Goal: Task Accomplishment & Management: Use online tool/utility

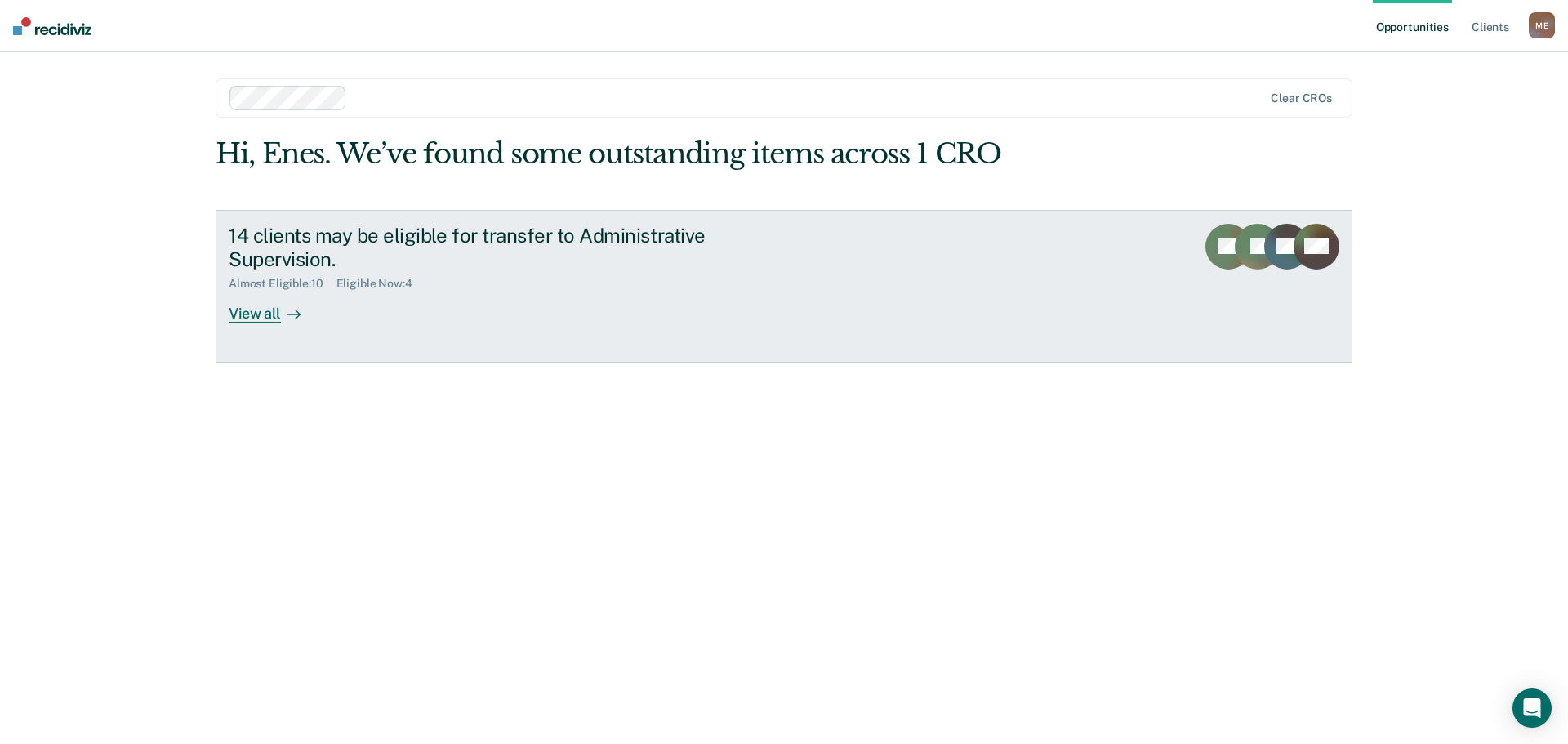
click at [268, 311] on div "View all" at bounding box center [274, 307] width 92 height 32
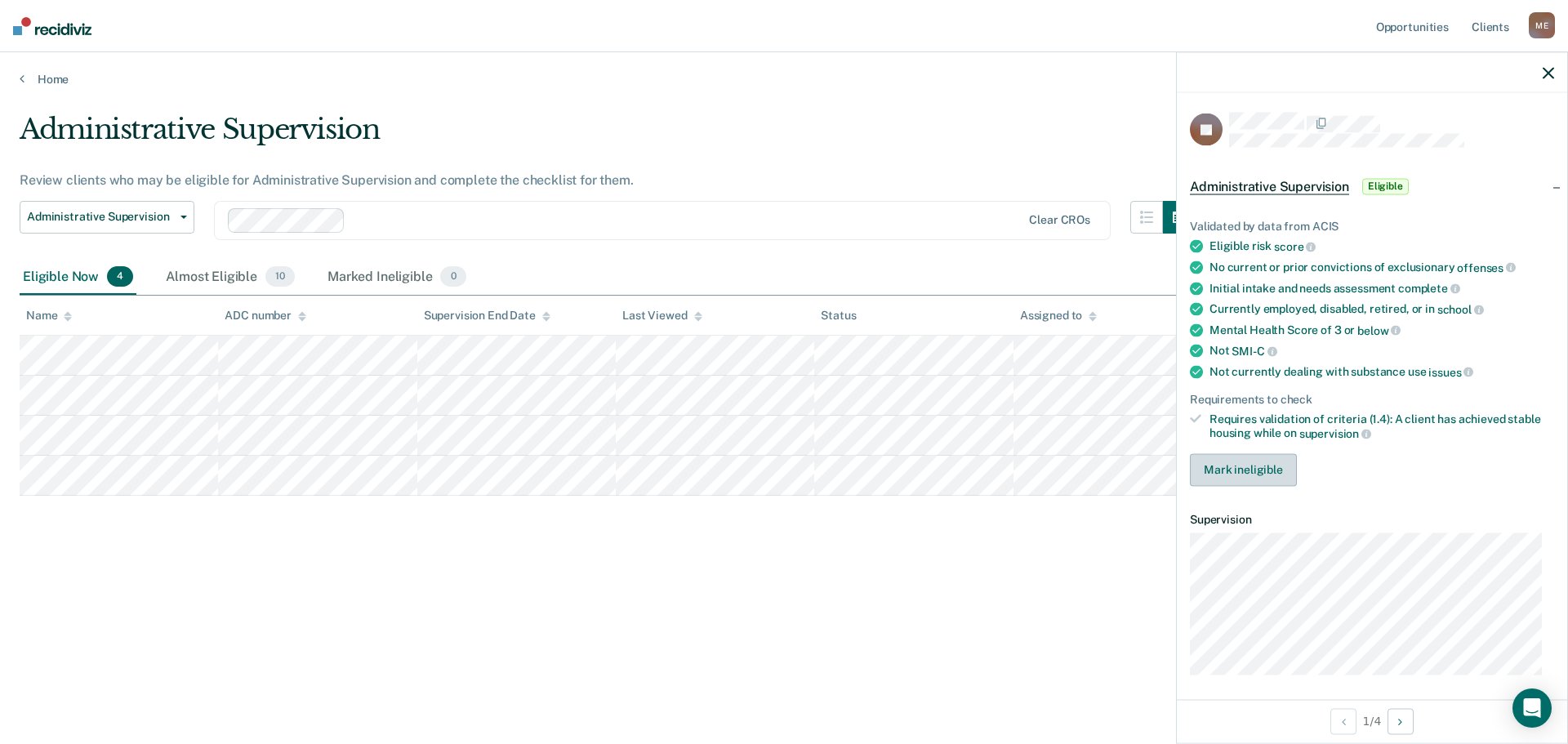
click at [1262, 469] on button "Mark ineligible" at bounding box center [1243, 469] width 107 height 33
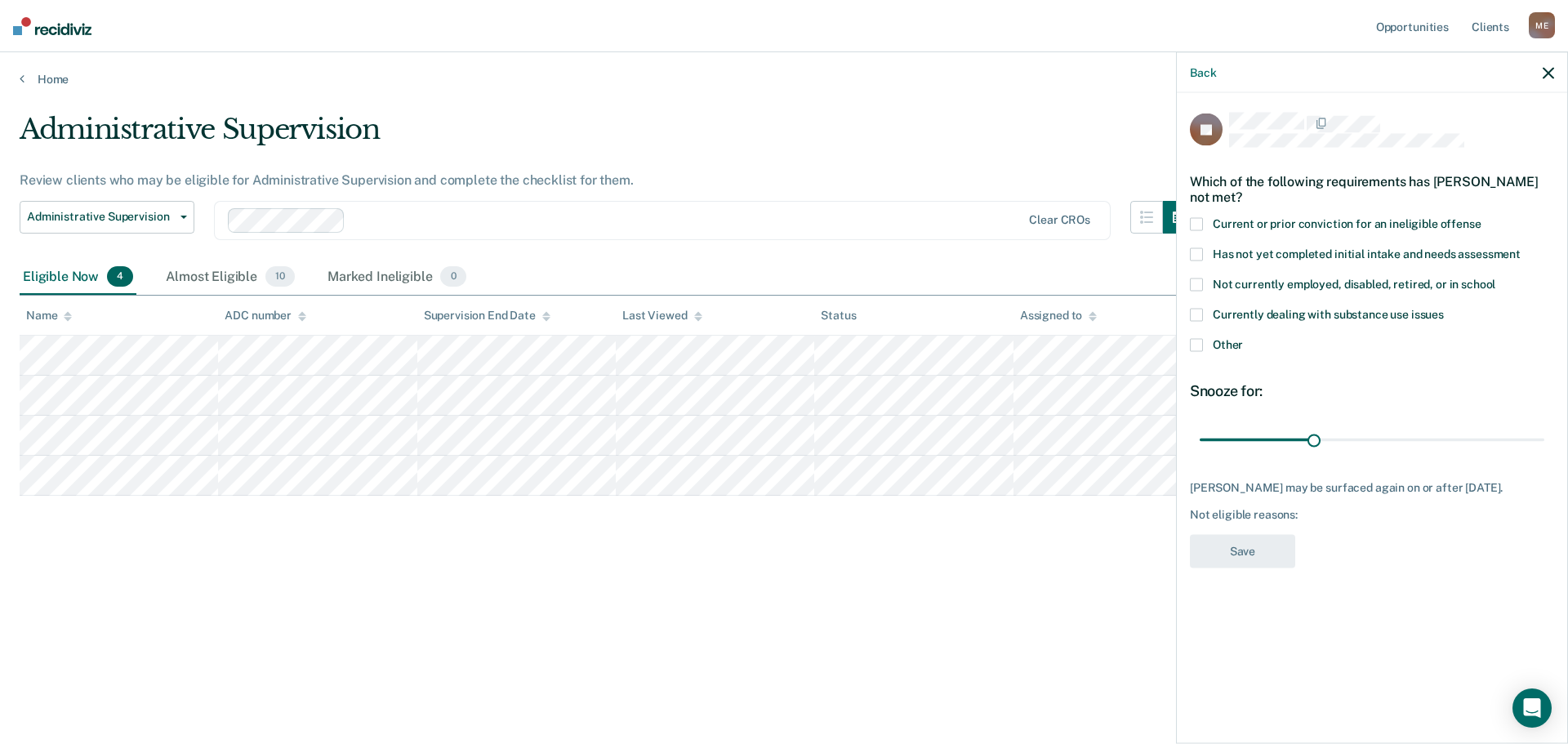
click at [1200, 342] on span at bounding box center [1197, 346] width 13 height 13
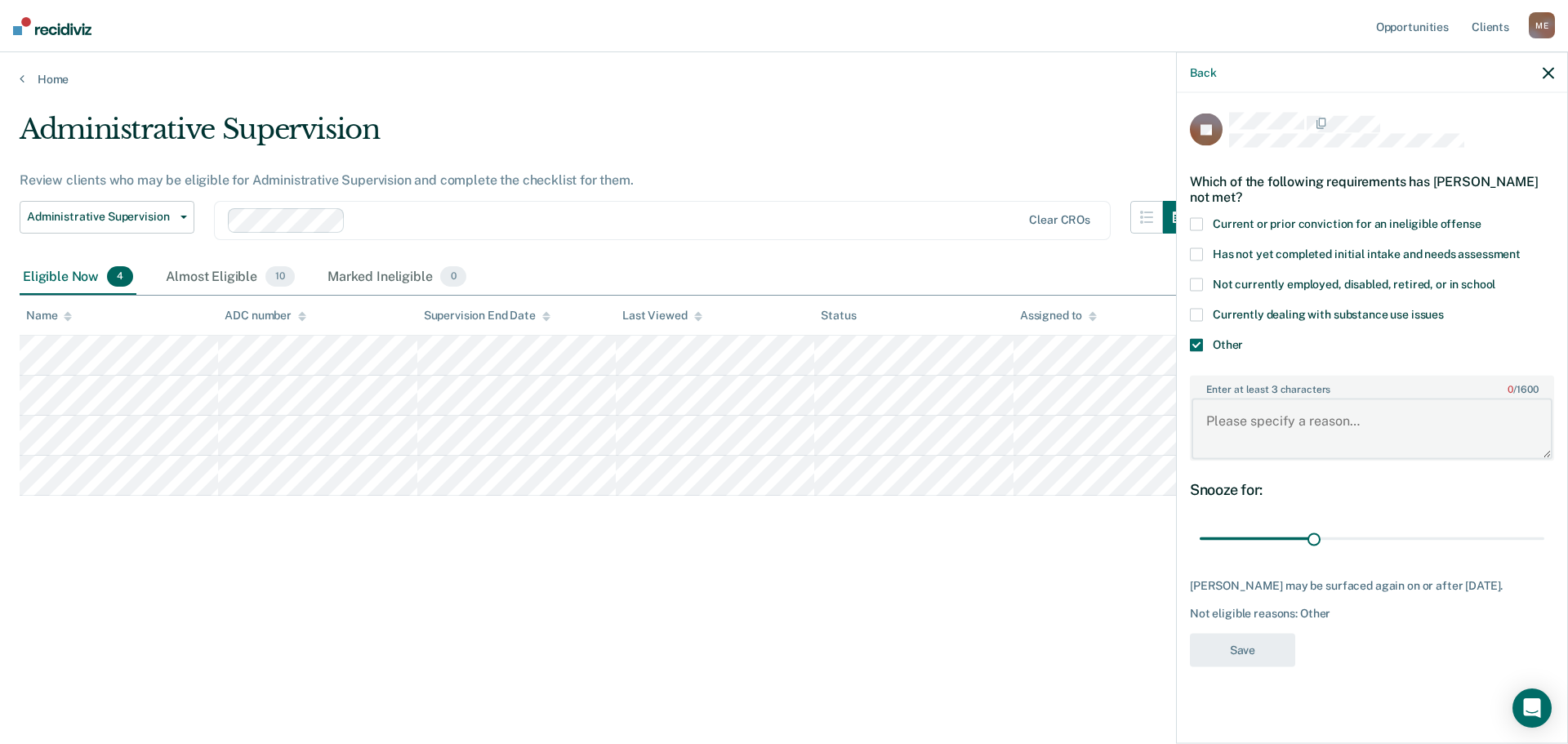
click at [1285, 425] on textarea "Enter at least 3 characters 0 / 1600" at bounding box center [1372, 429] width 361 height 61
type textarea "R"
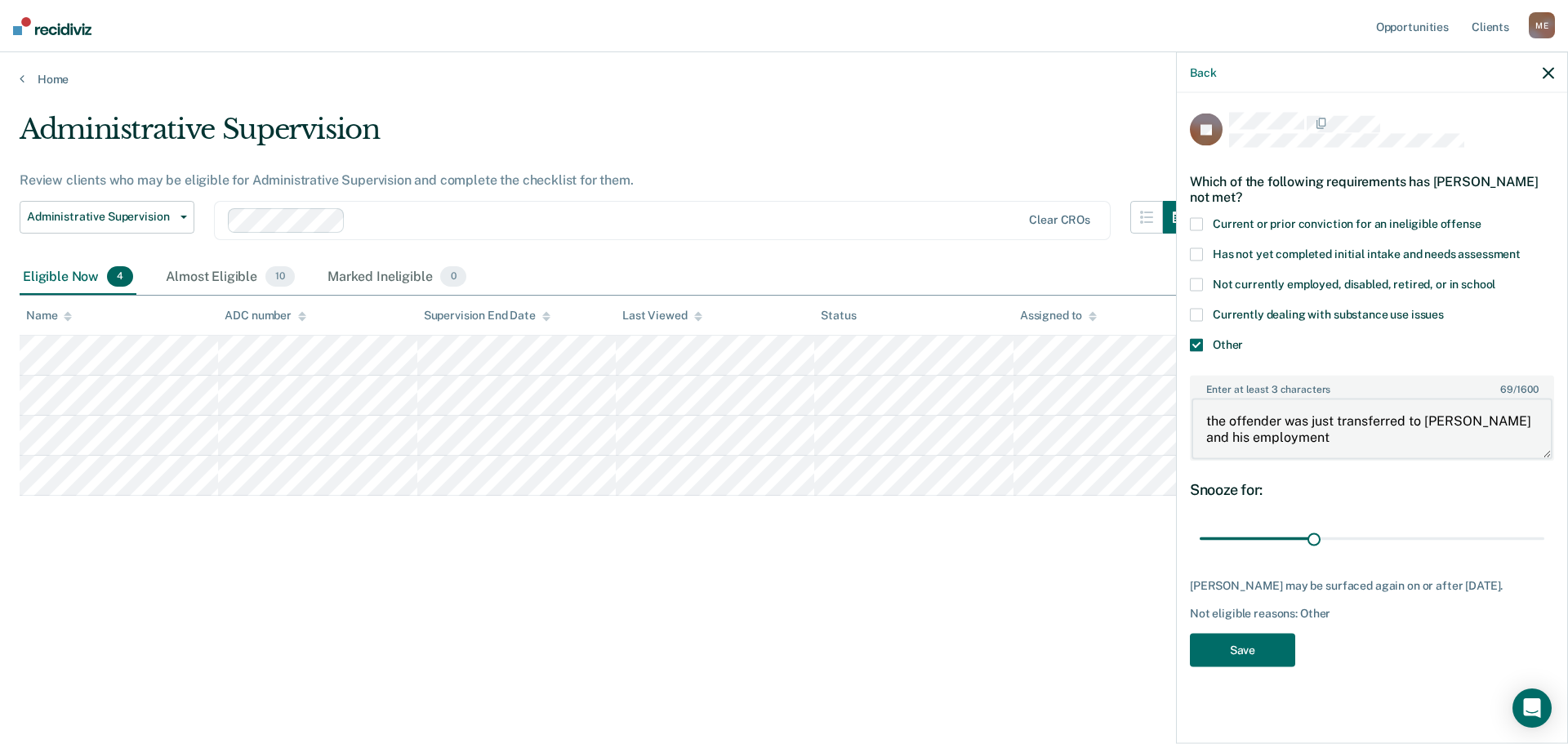
click at [1348, 442] on textarea "the offender was just transferred to [PERSON_NAME] and his employment" at bounding box center [1372, 429] width 361 height 61
click at [1213, 420] on textarea "the offender was just transferred to CRO Munikoza and CRO has not met with the …" at bounding box center [1372, 429] width 361 height 61
click at [1338, 449] on textarea "The offender was just transferred to CRO Munikoza and CRO has not met with the …" at bounding box center [1372, 429] width 361 height 61
click at [1231, 434] on textarea "The offender was just transferred to CRO Munikoza and CRO has not met with the …" at bounding box center [1372, 429] width 361 height 61
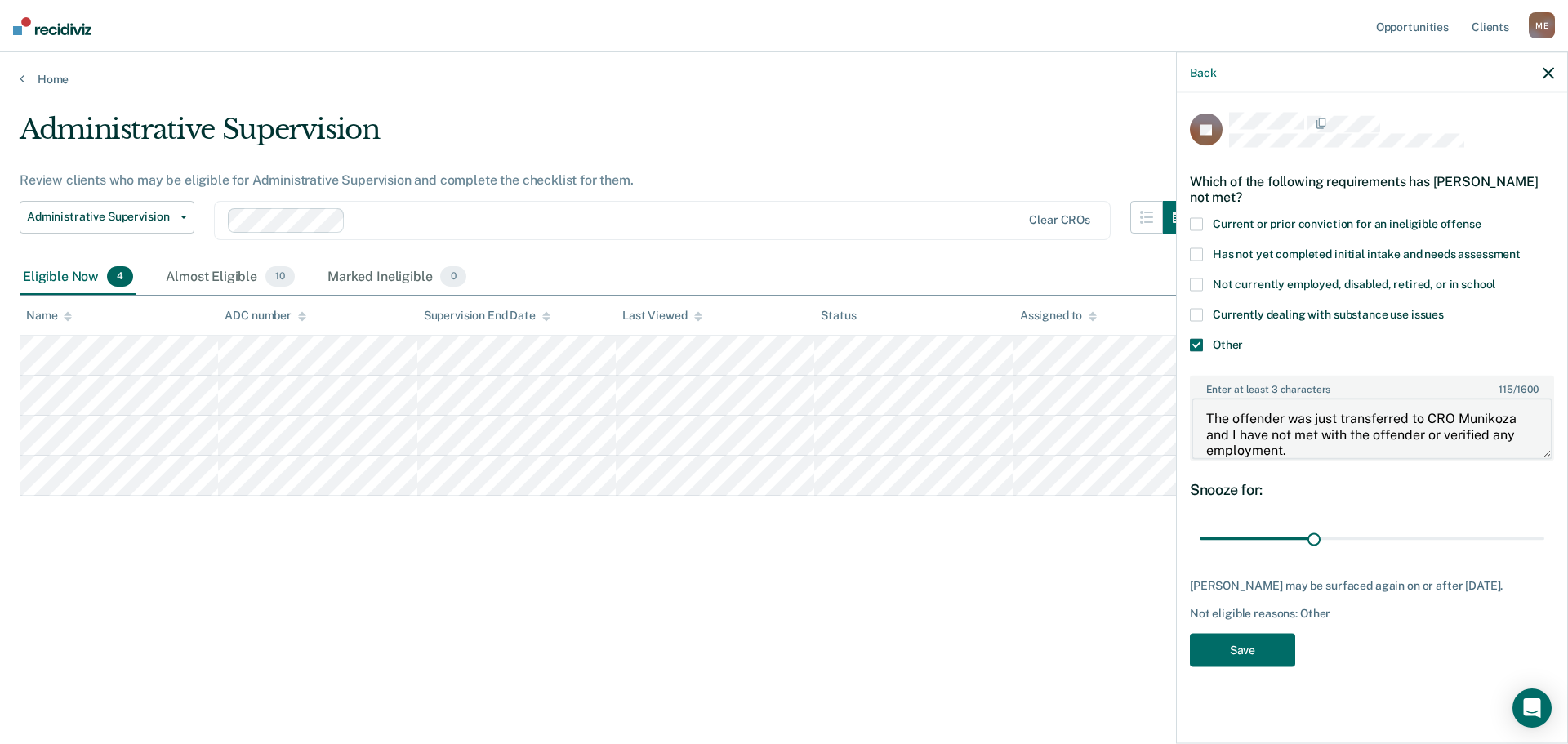
click at [1491, 429] on textarea "The offender was just transferred to CRO Munikoza and I have not met with the o…" at bounding box center [1372, 429] width 361 height 61
click at [1502, 435] on textarea "The offender was just transferred to CRO Munikoza and I have not met with the o…" at bounding box center [1372, 429] width 361 height 61
click at [1322, 449] on textarea "The offender was just transferred to [PERSON_NAME] and I have not met with the …" at bounding box center [1372, 429] width 361 height 61
type textarea "The offender was just transferred to [PERSON_NAME] and I have not met with the …"
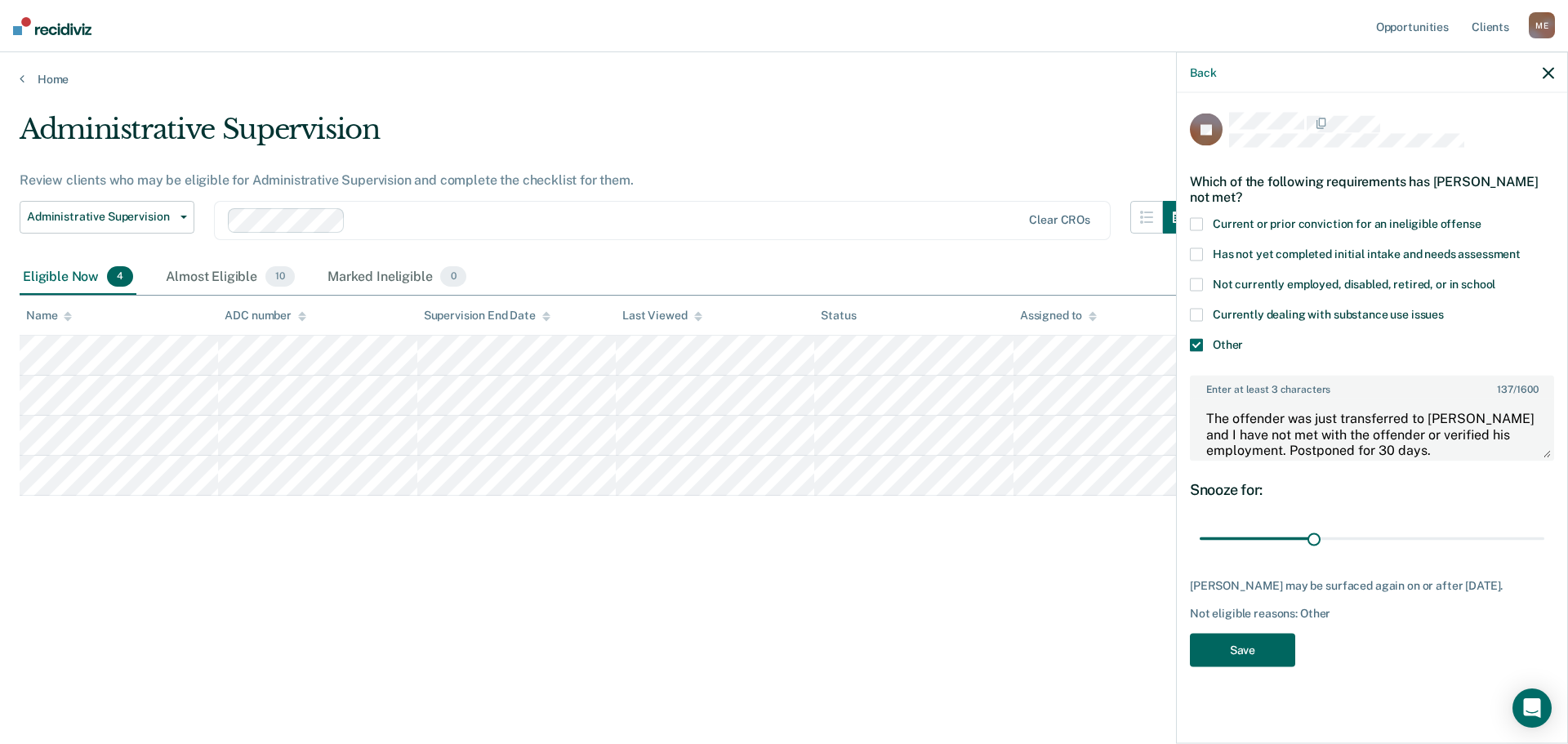
click at [1257, 643] on button "Save" at bounding box center [1242, 650] width 105 height 34
click at [743, 608] on div "Administrative Supervision Review clients who may be eligible for Administrativ…" at bounding box center [784, 367] width 1529 height 509
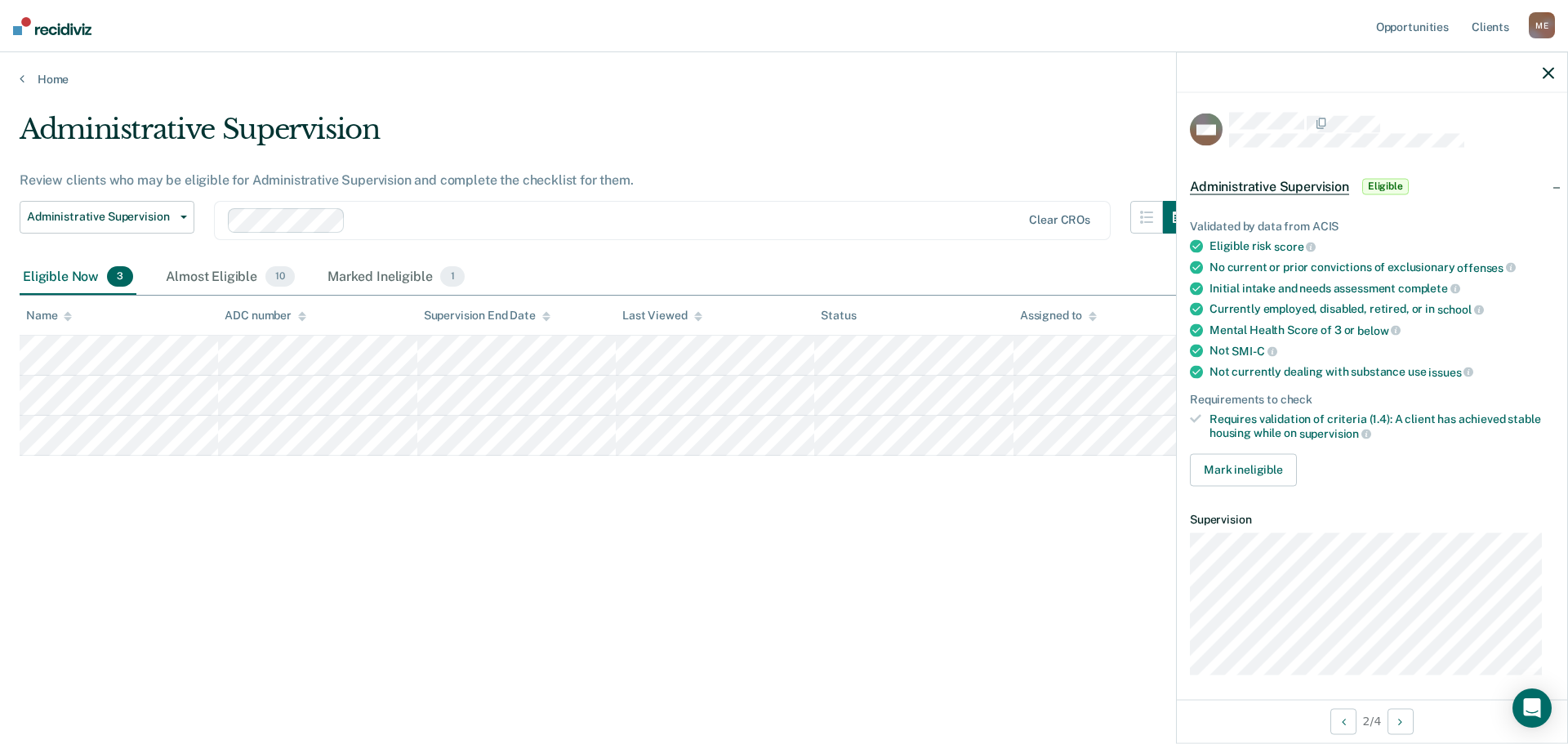
scroll to position [7, 0]
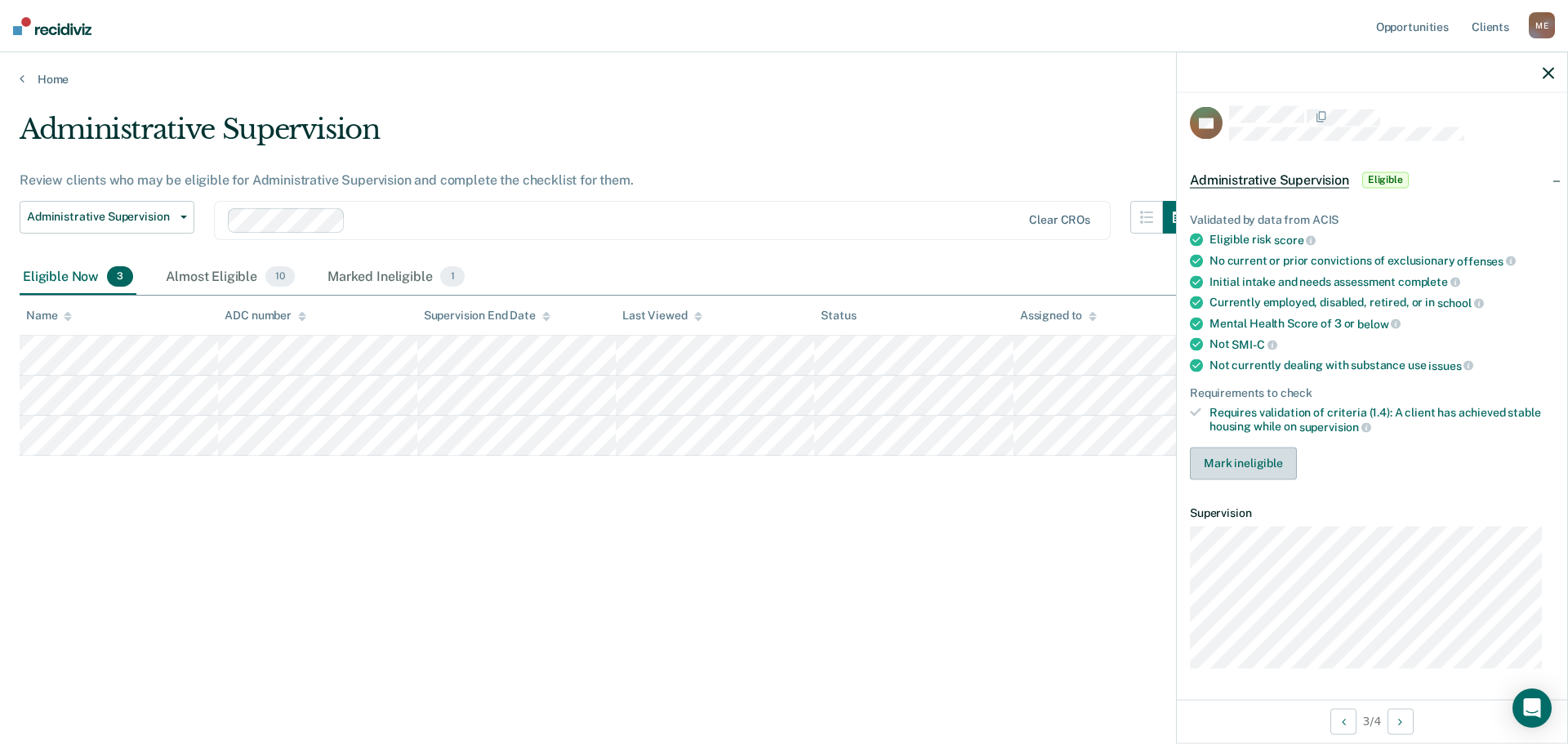
click at [1279, 465] on button "Mark ineligible" at bounding box center [1243, 462] width 107 height 33
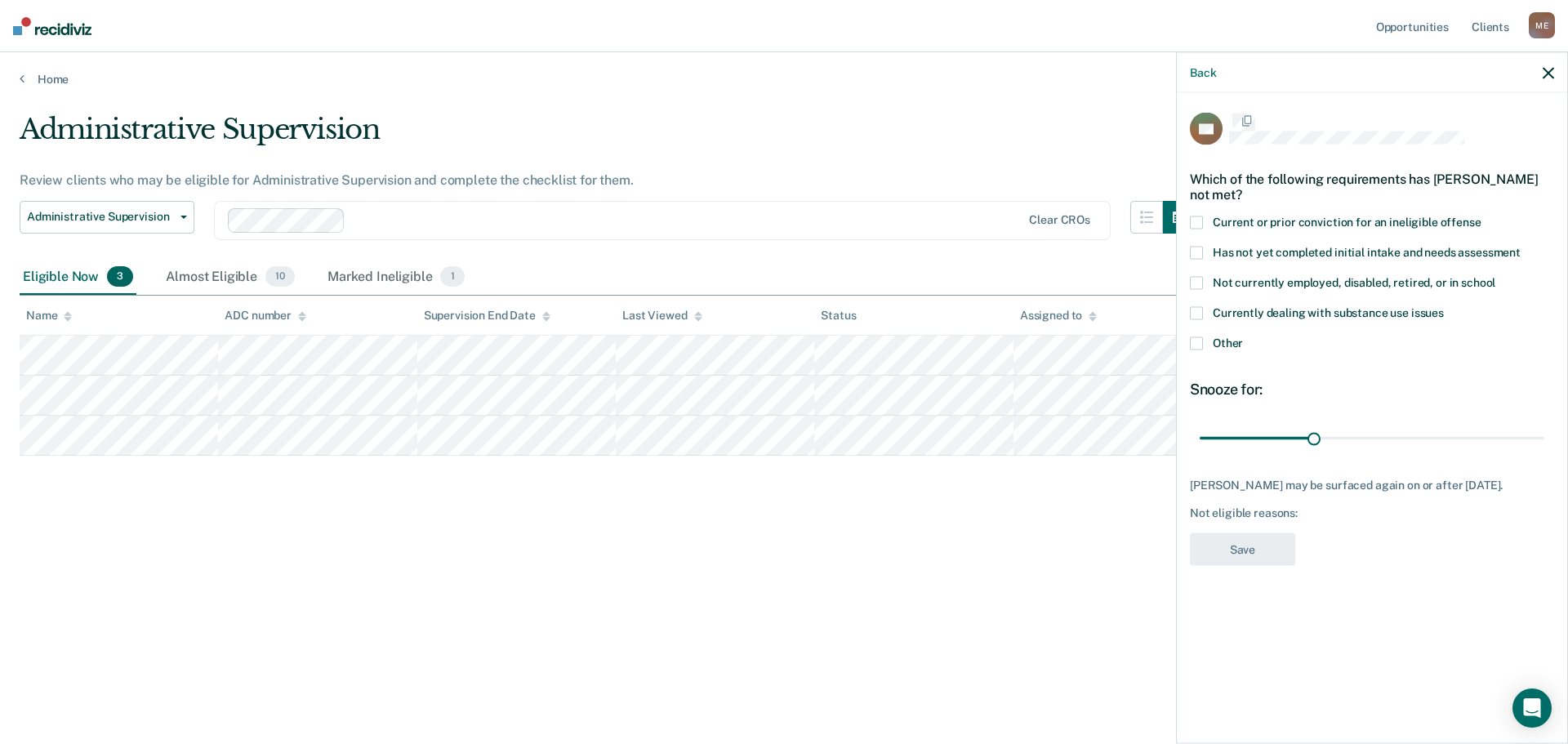
scroll to position [0, 0]
click at [1491, 441] on input "range" at bounding box center [1372, 440] width 345 height 29
drag, startPoint x: 1491, startPoint y: 441, endPoint x: 1279, endPoint y: 432, distance: 212.2
click at [1279, 432] on input "range" at bounding box center [1372, 440] width 345 height 29
drag, startPoint x: 1272, startPoint y: 441, endPoint x: 1573, endPoint y: 441, distance: 301.0
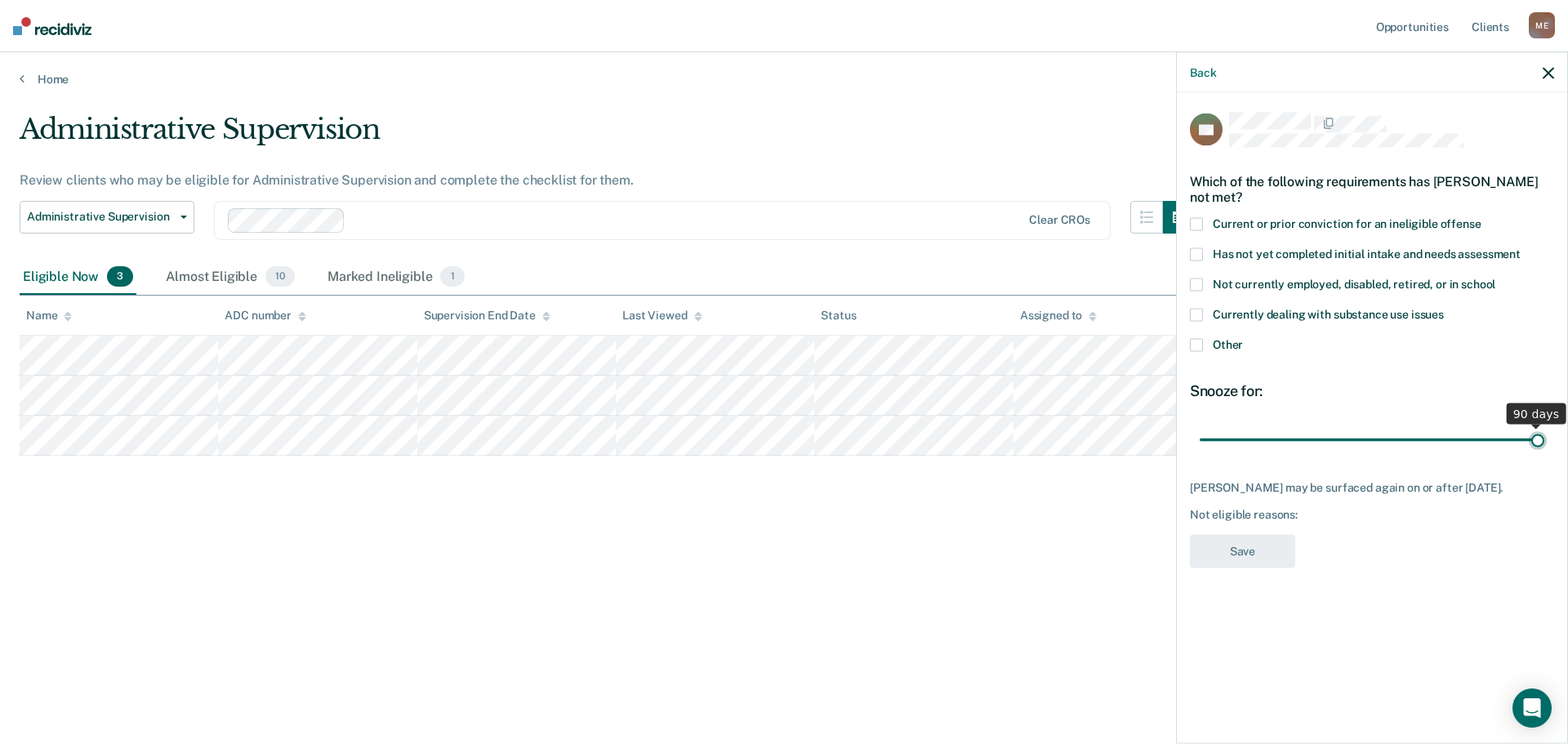
type input "90"
click at [1544, 441] on input "range" at bounding box center [1372, 440] width 345 height 29
click at [1200, 224] on span at bounding box center [1197, 224] width 13 height 13
click at [1201, 346] on span at bounding box center [1197, 346] width 13 height 13
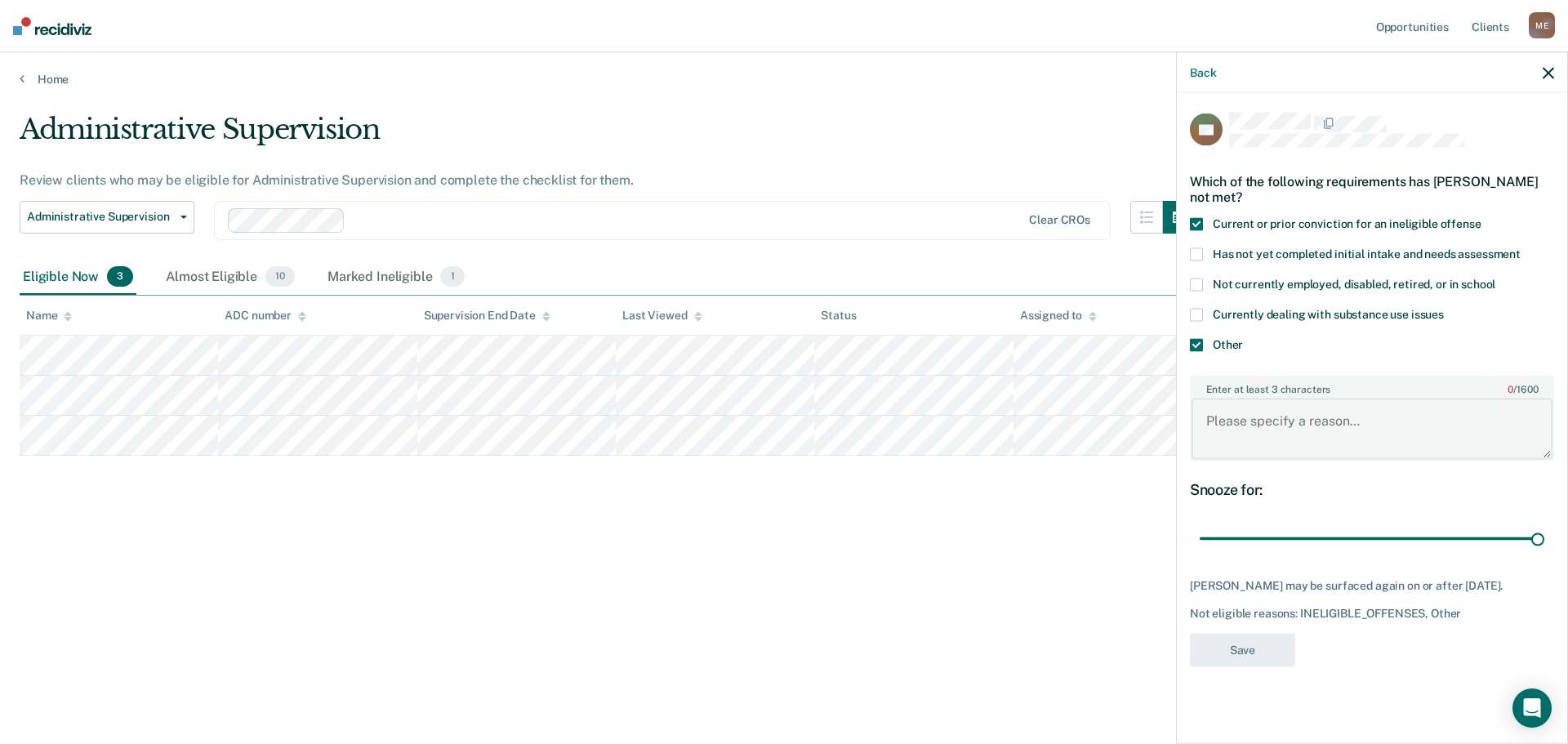
click at [1297, 401] on textarea "Enter at least 3 characters 0 / 1600" at bounding box center [1372, 429] width 361 height 61
click at [1244, 426] on textarea "Current conviction is a Kidnapping- DV per PSI." at bounding box center [1372, 429] width 361 height 61
click at [1303, 420] on textarea "Current conviction is a Kidnapping- DV per PSI." at bounding box center [1372, 429] width 361 height 61
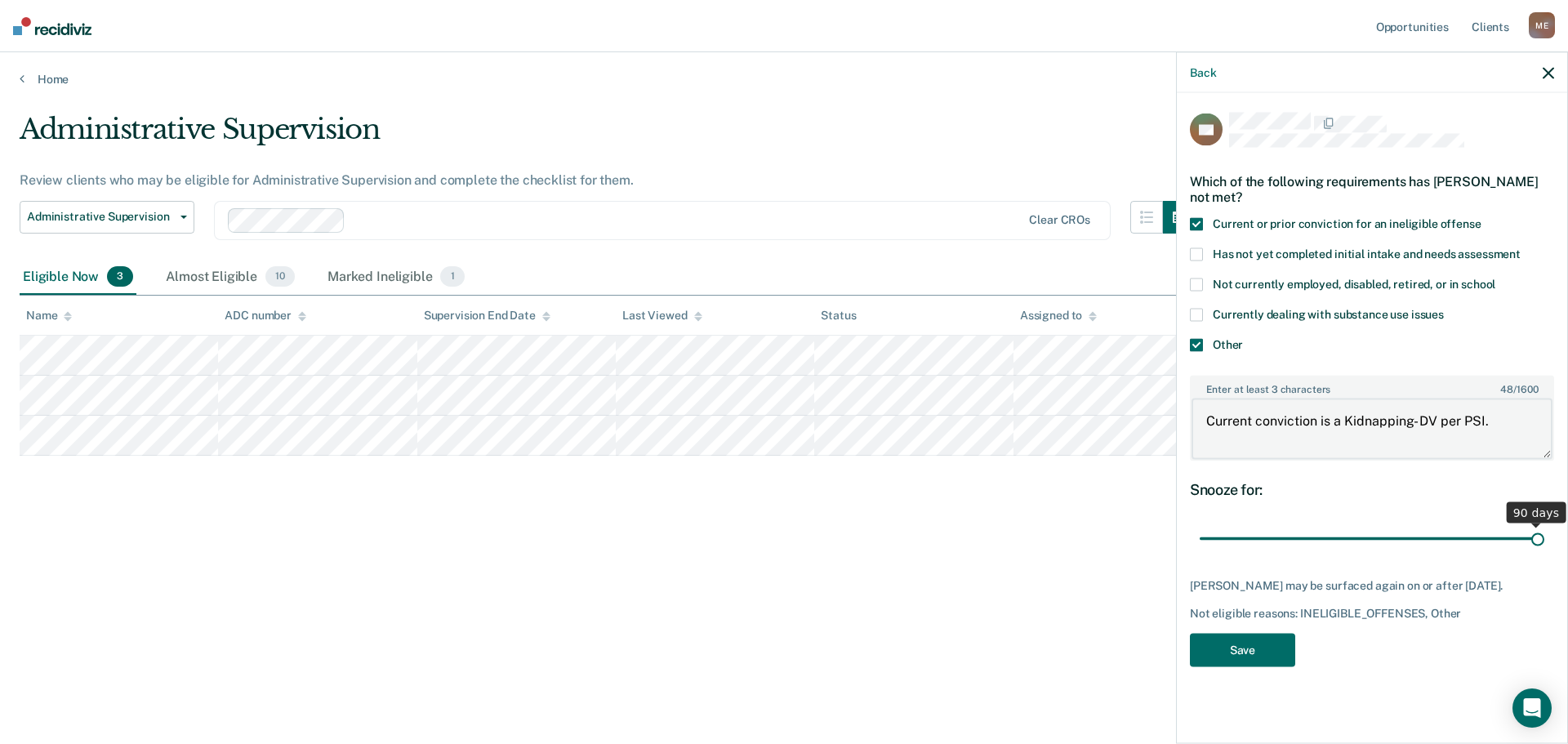
type textarea "Current conviction is a Kidnapping- DV per PSI."
click at [1504, 422] on textarea "Current conviction is a Kidnapping- DV per PSI." at bounding box center [1372, 429] width 361 height 61
click at [1251, 649] on button "Save" at bounding box center [1242, 650] width 105 height 34
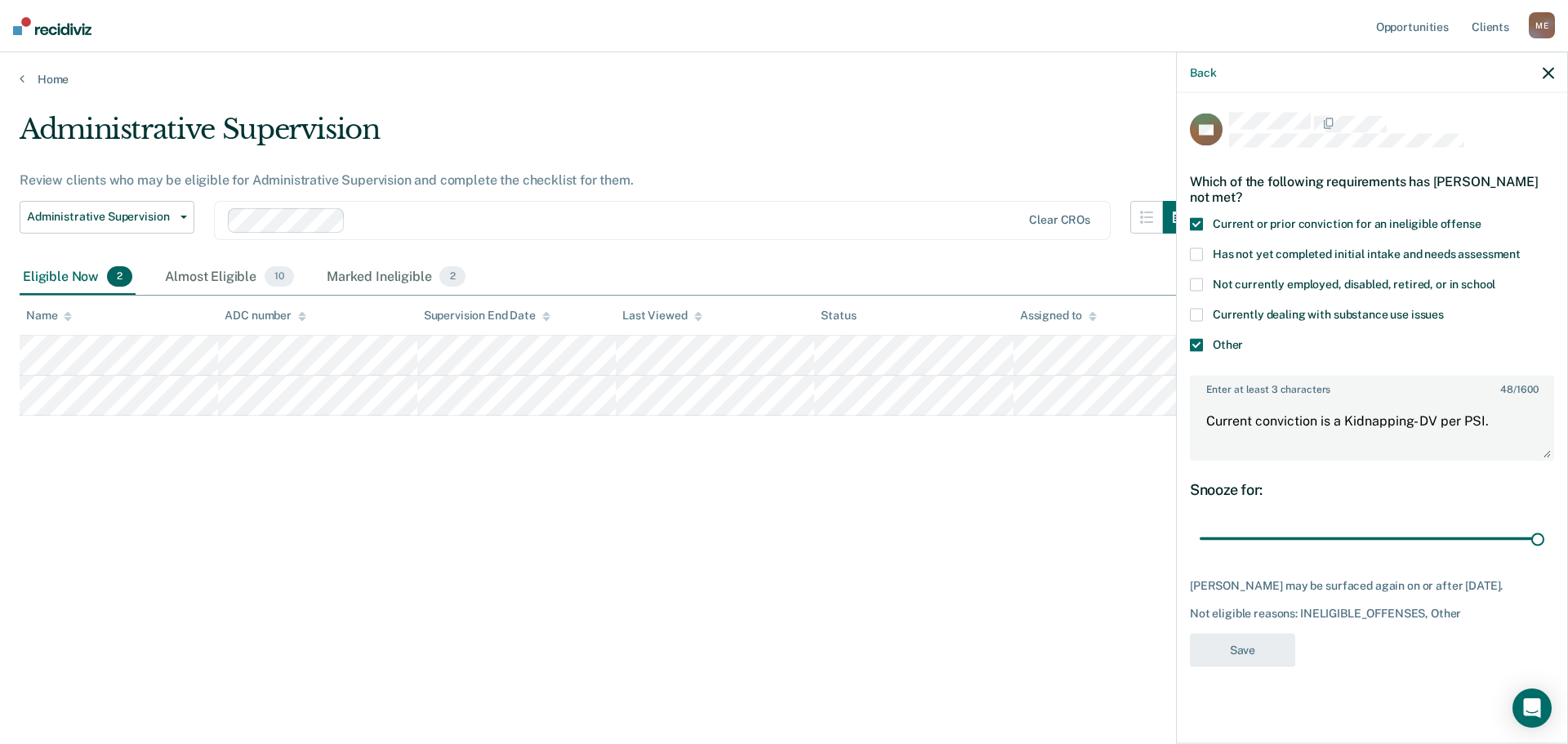
click at [663, 560] on div "Administrative Supervision Review clients who may be eligible for Administrativ…" at bounding box center [784, 367] width 1529 height 509
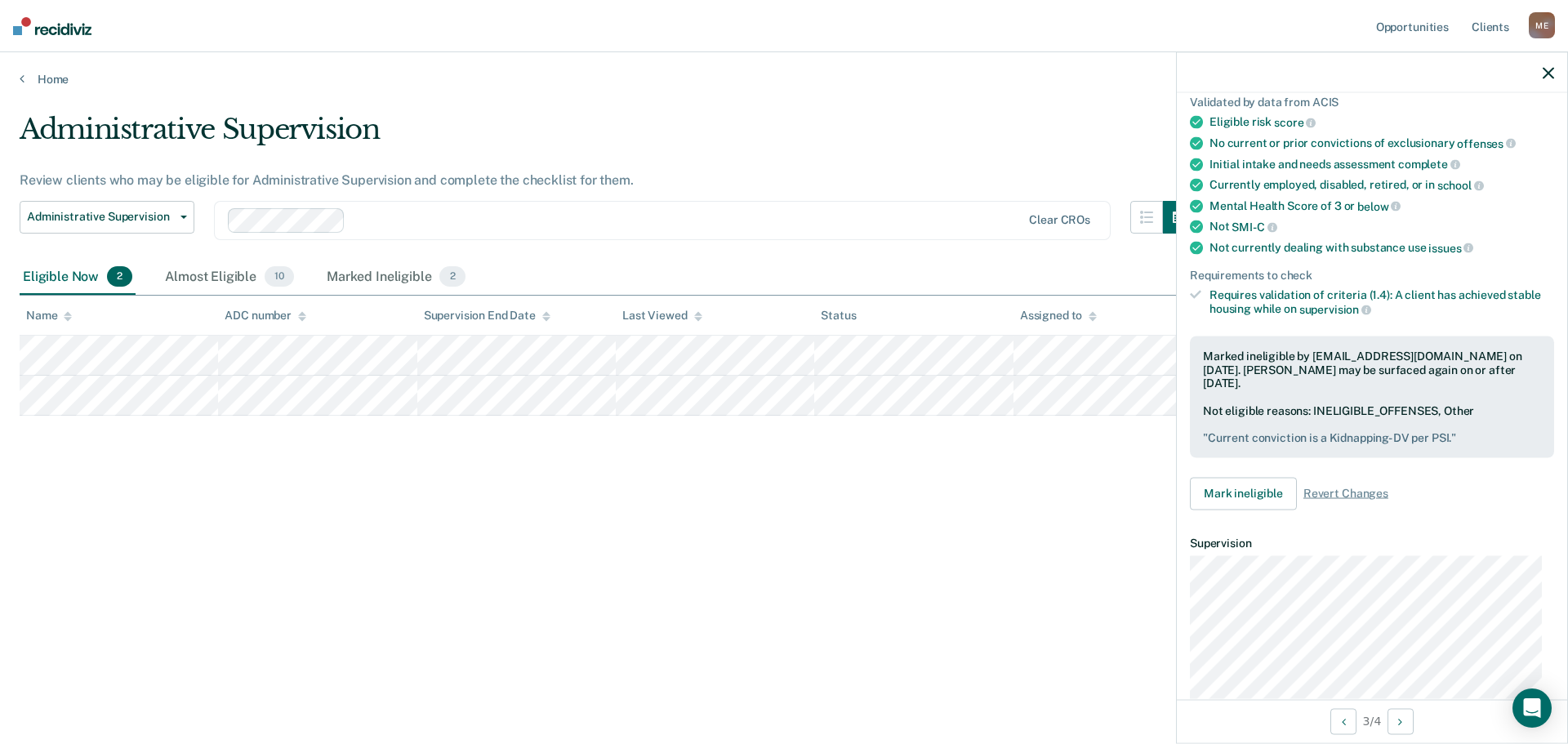
scroll to position [71, 0]
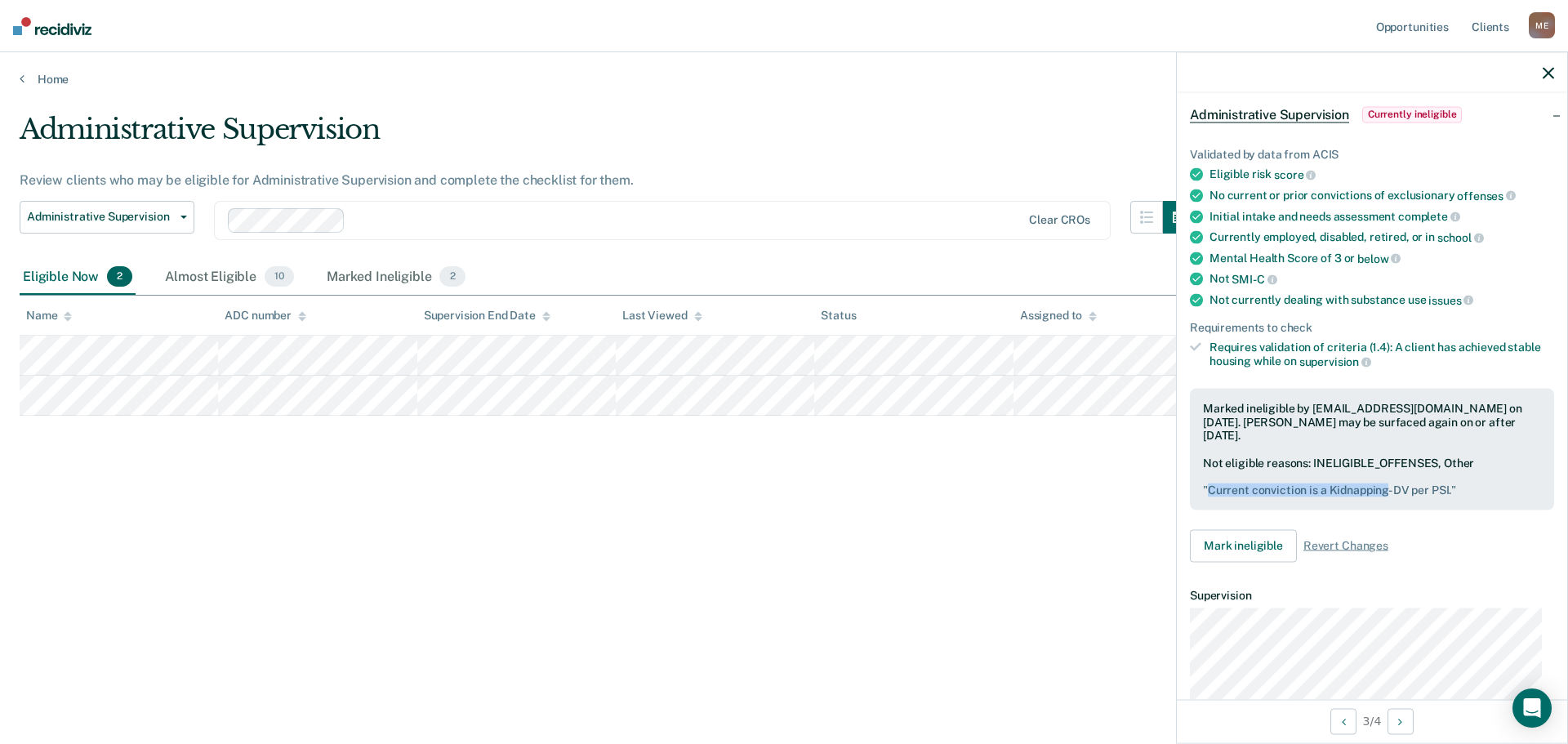
drag, startPoint x: 1386, startPoint y: 486, endPoint x: 1210, endPoint y: 487, distance: 176.0
click at [1210, 487] on pre "" Current conviction is a Kidnapping- DV per PSI. "" at bounding box center [1372, 489] width 338 height 14
copy pre "Current conviction is a Kidnapping"
click at [808, 573] on div "Administrative Supervision Review clients who may be eligible for Administrativ…" at bounding box center [784, 367] width 1529 height 509
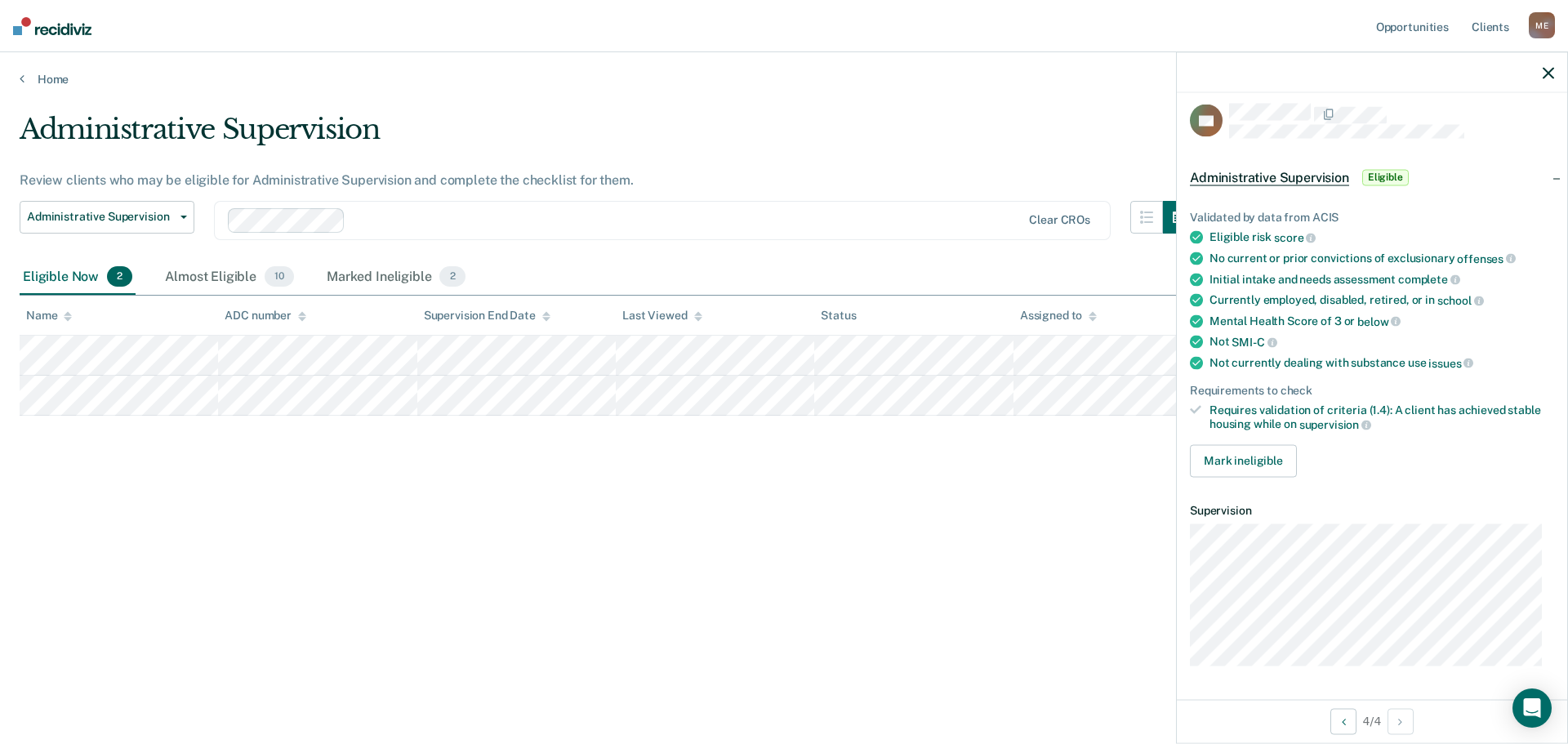
scroll to position [7, 0]
click at [1236, 451] on button "Mark ineligible" at bounding box center [1243, 462] width 107 height 33
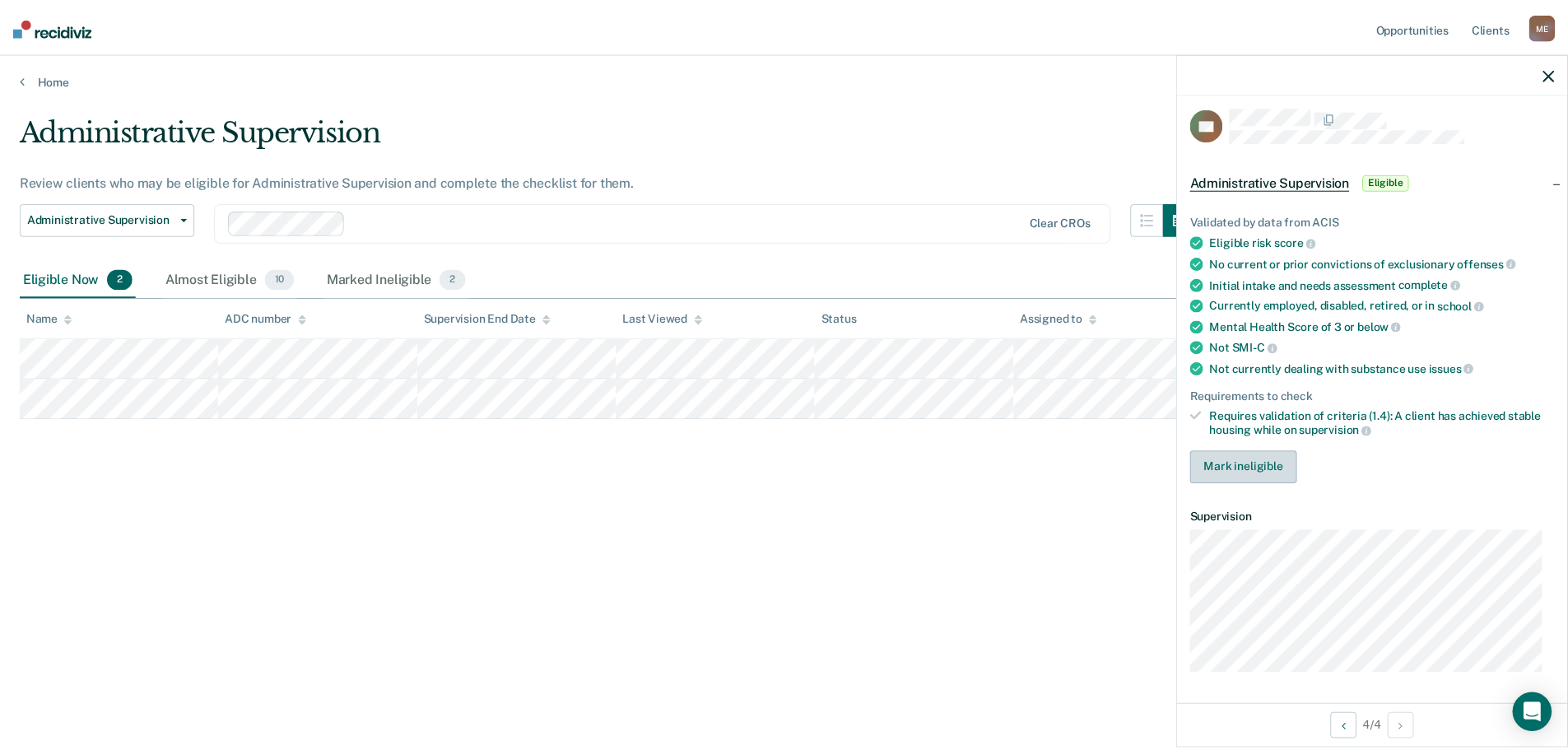
scroll to position [0, 0]
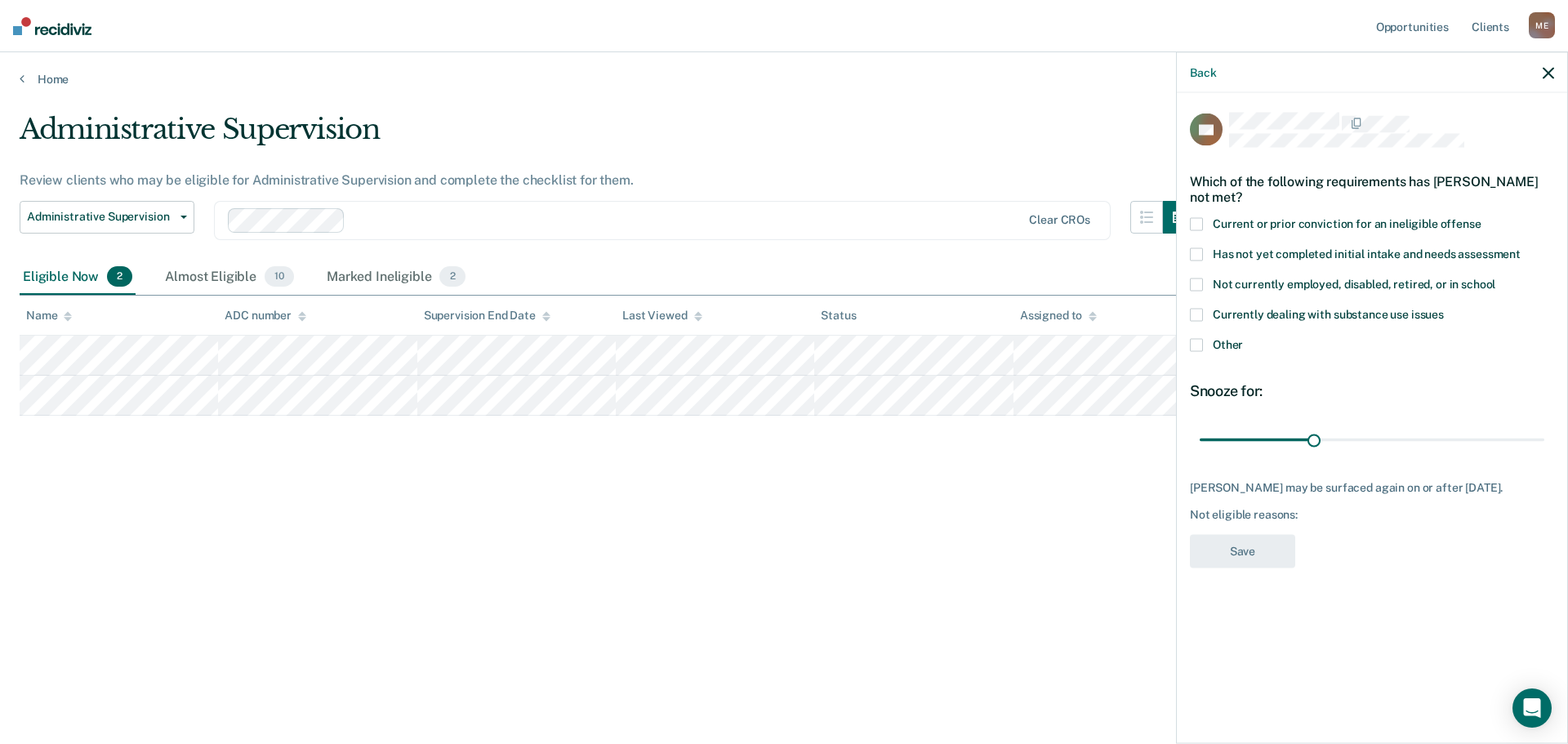
click at [1195, 221] on span at bounding box center [1197, 224] width 13 height 13
click at [1196, 339] on span at bounding box center [1197, 346] width 13 height 13
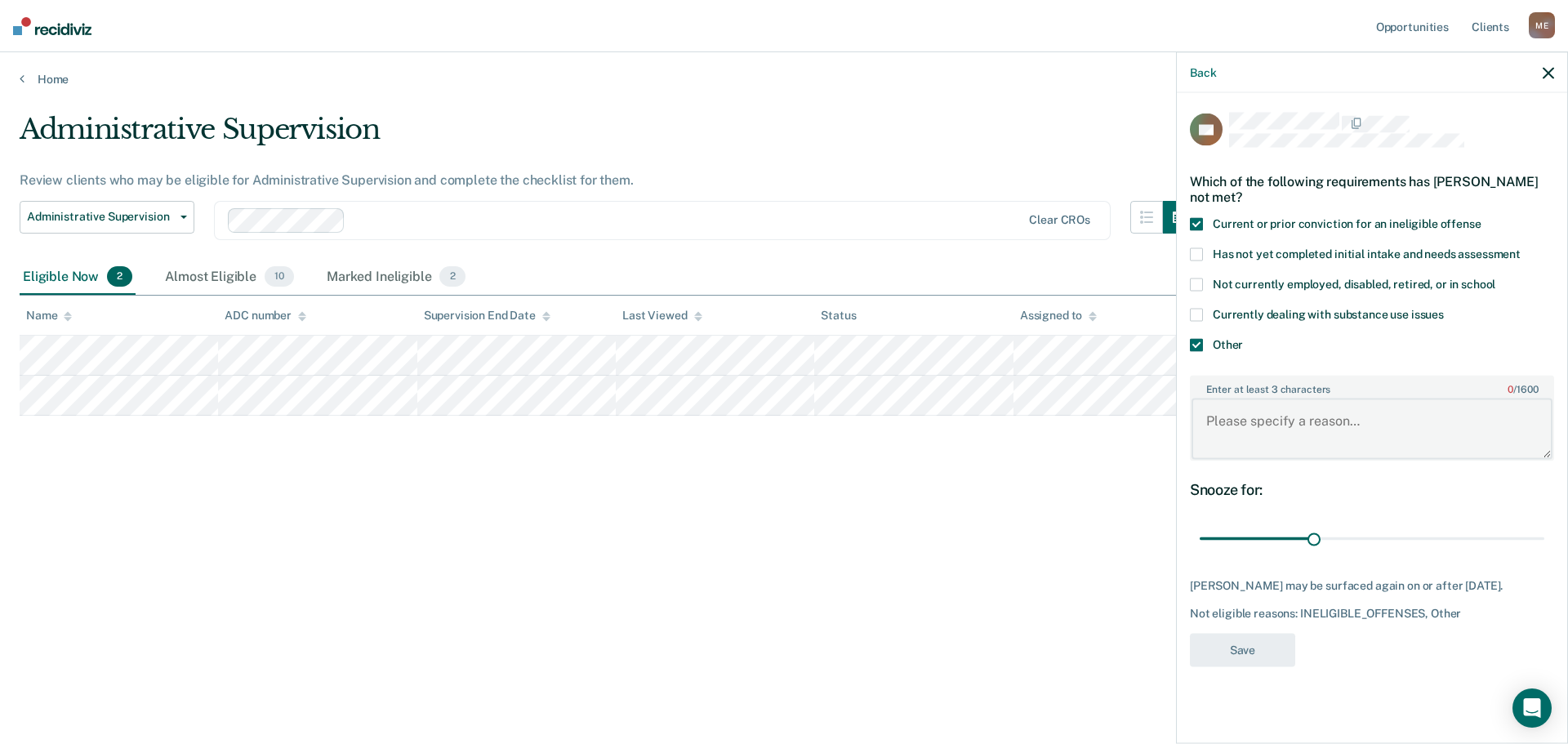
click at [1290, 435] on textarea "Enter at least 3 characters 0 / 1600" at bounding box center [1372, 429] width 361 height 61
drag, startPoint x: 1318, startPoint y: 538, endPoint x: 1695, endPoint y: 546, distance: 377.1
type input "90"
click at [1544, 546] on input "range" at bounding box center [1372, 538] width 345 height 29
click at [1363, 403] on textarea "Enter at least 3 characters 0 / 1600" at bounding box center [1372, 429] width 361 height 61
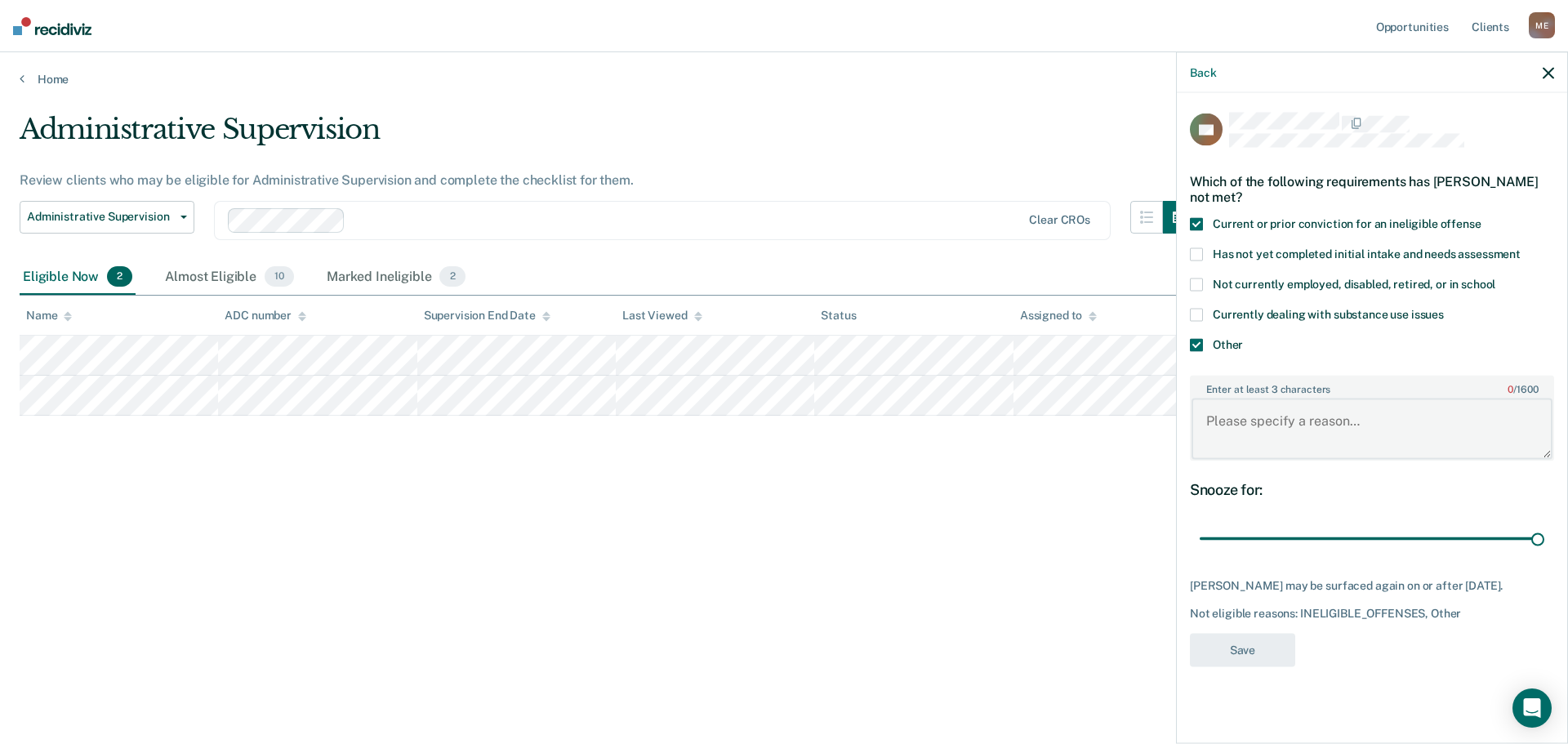
paste textarea "Current conviction is a Kidnapping"
drag, startPoint x: 1428, startPoint y: 418, endPoint x: 1440, endPoint y: 425, distance: 13.9
click at [1428, 418] on textarea "Current conviction is a Kidnapping" at bounding box center [1372, 429] width 361 height 61
type textarea "Current conviction is a Kidnapping."
click at [1269, 658] on button "Save" at bounding box center [1242, 650] width 105 height 34
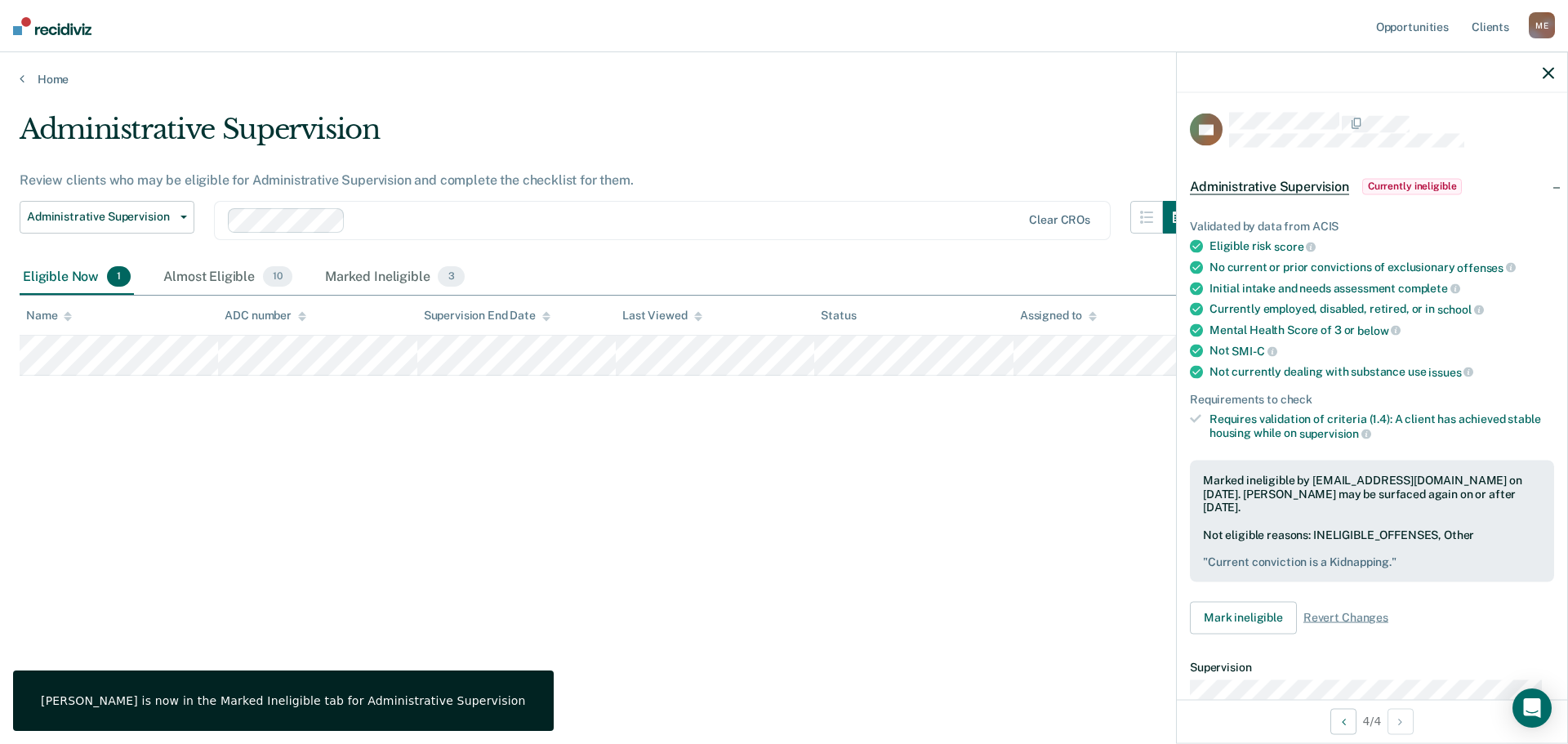
click at [1548, 74] on icon "button" at bounding box center [1549, 73] width 12 height 12
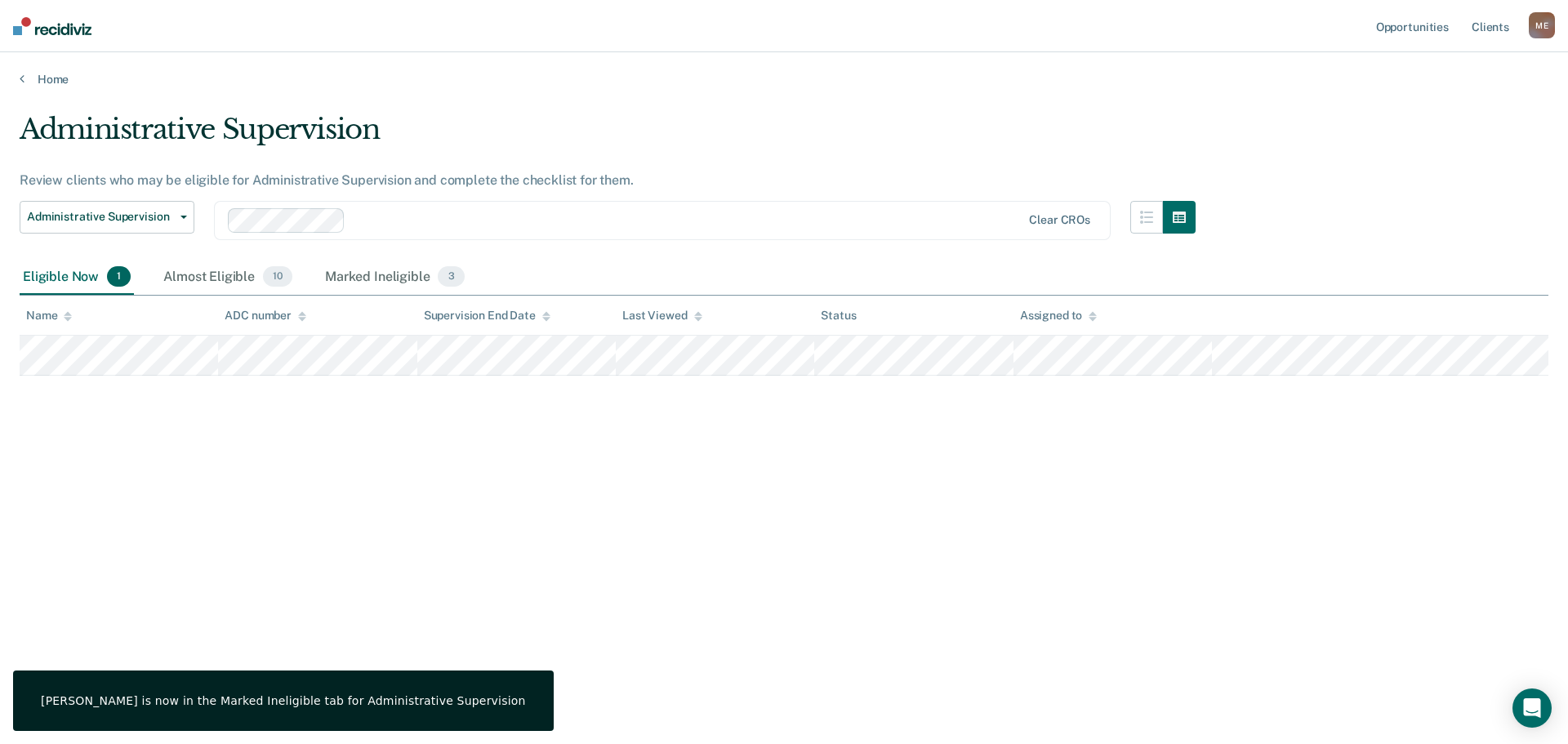
click at [693, 468] on div "Administrative Supervision Review clients who may be eligible for Administrativ…" at bounding box center [784, 367] width 1529 height 509
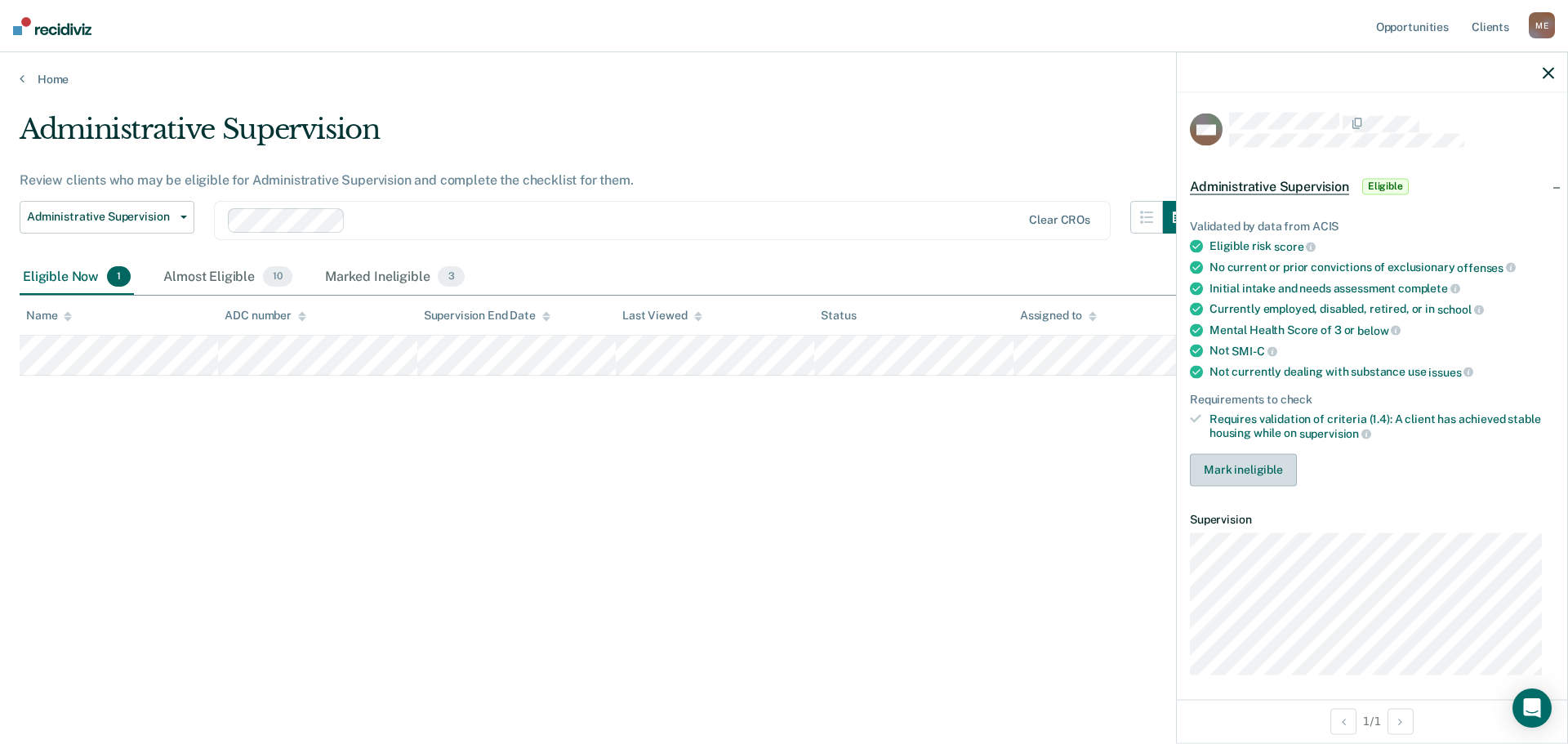
click at [1258, 466] on button "Mark ineligible" at bounding box center [1243, 469] width 107 height 33
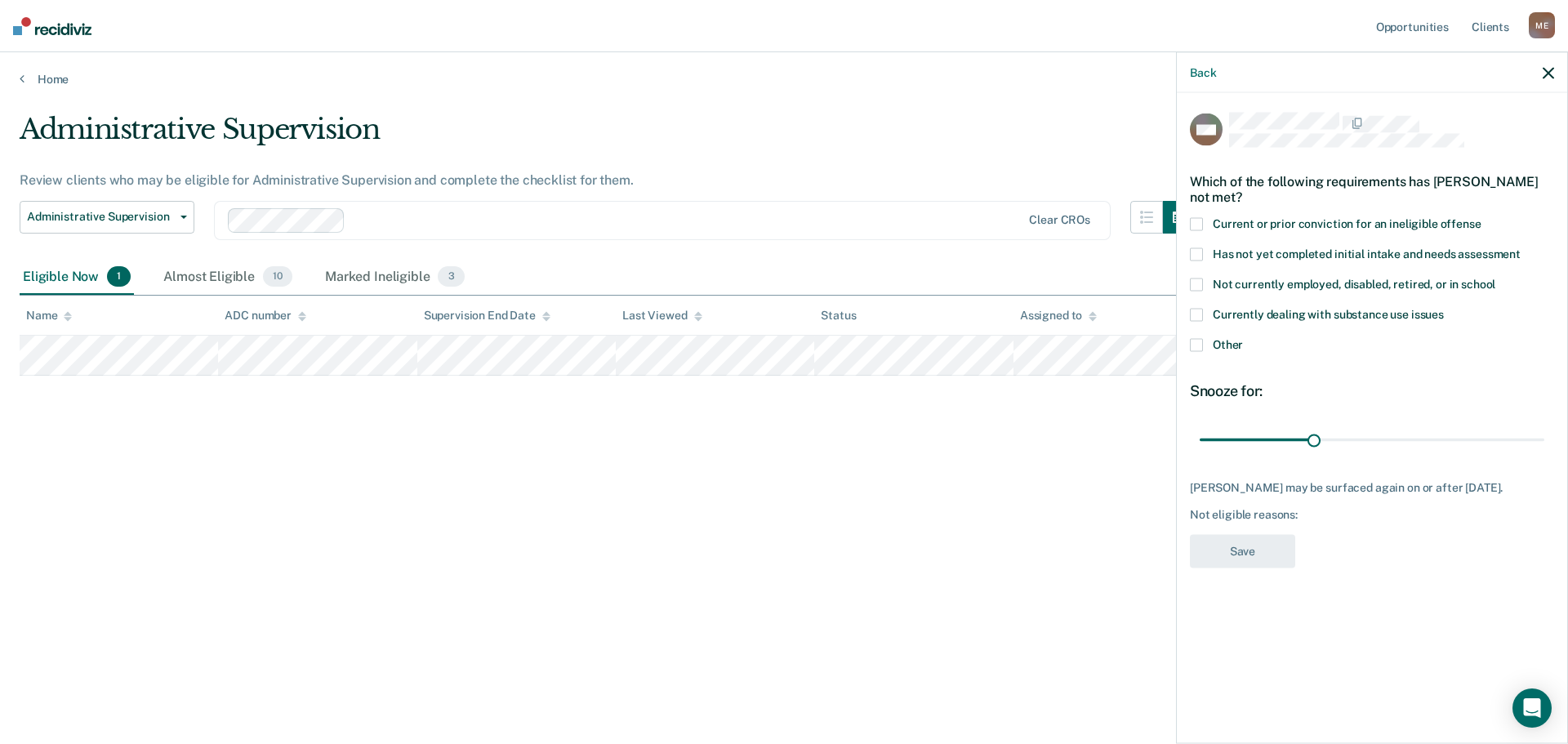
click at [1201, 342] on span at bounding box center [1197, 346] width 13 height 13
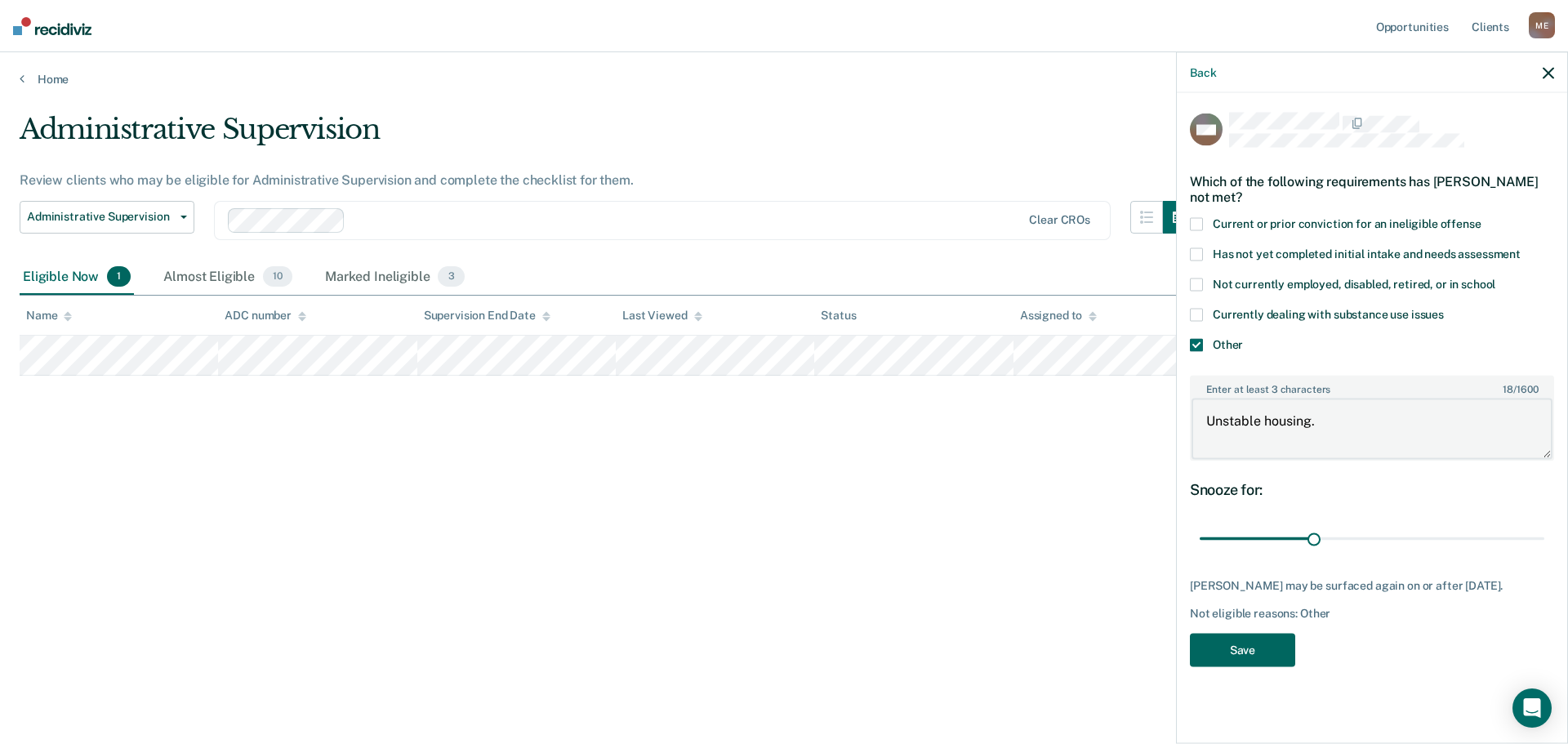
type textarea "Unstable housing."
click at [1258, 654] on button "Save" at bounding box center [1242, 650] width 105 height 34
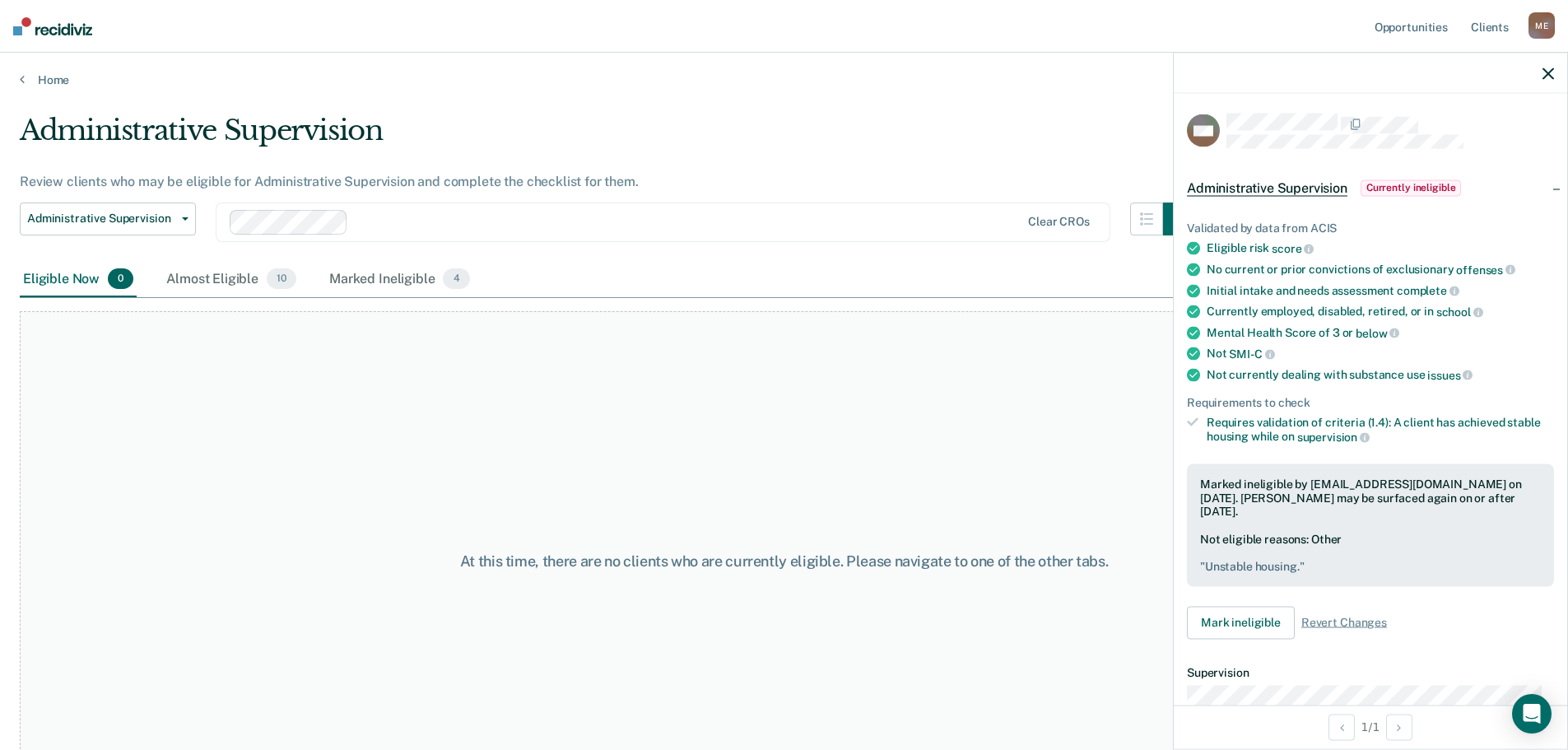
click at [1549, 71] on icon "button" at bounding box center [1549, 74] width 12 height 12
